Goal: Information Seeking & Learning: Learn about a topic

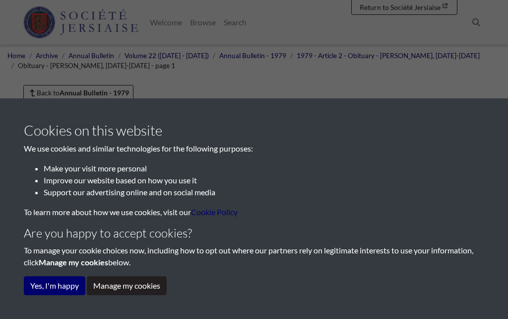
click at [54, 293] on button "Yes, I'm happy" at bounding box center [55, 285] width 62 height 19
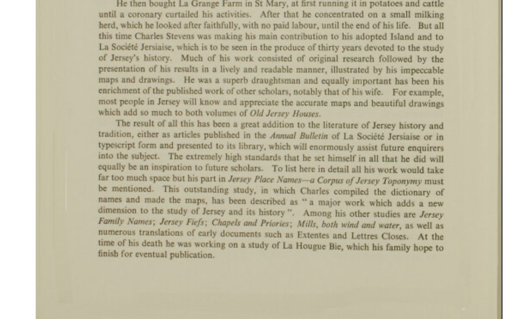
scroll to position [226, 0]
click at [254, 128] on div at bounding box center [363, 161] width 219 height 310
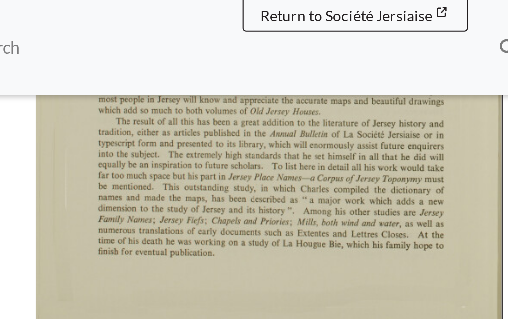
scroll to position [368, 0]
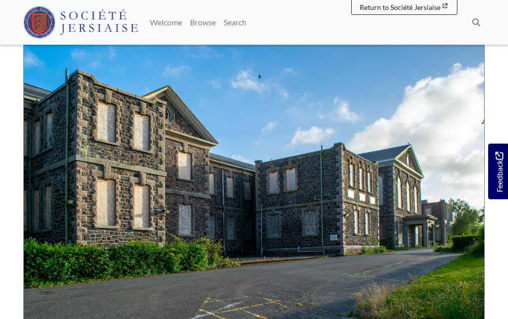
scroll to position [226, 0]
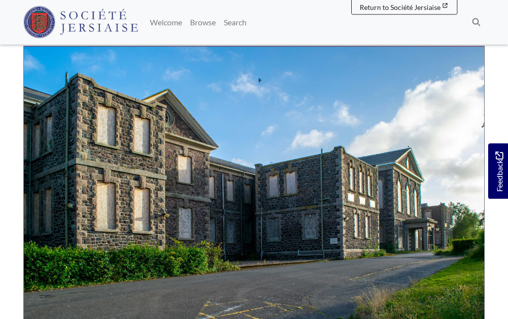
click at [220, 30] on link "Browse" at bounding box center [203, 22] width 34 height 20
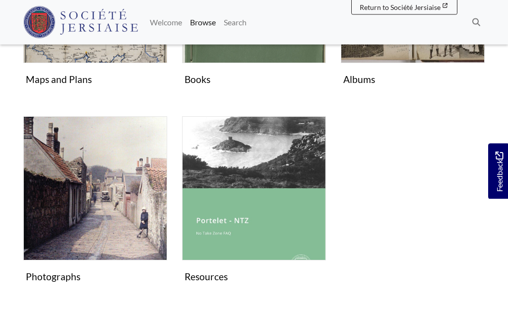
scroll to position [516, 0]
click at [102, 218] on img "Subcollection" at bounding box center [95, 188] width 144 height 144
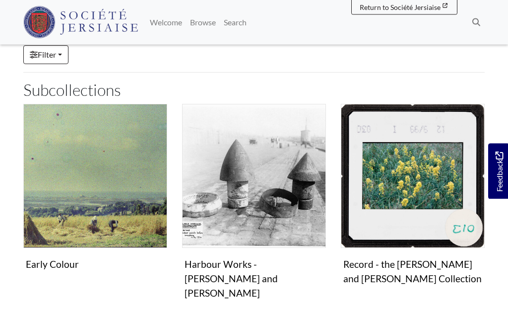
scroll to position [200, 0]
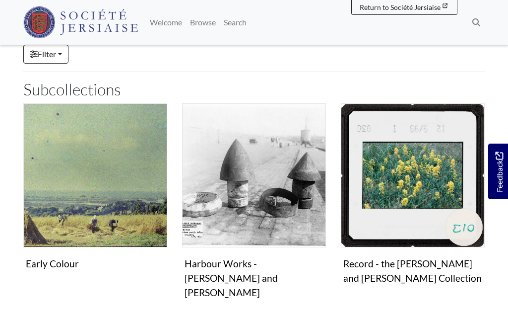
click at [119, 205] on img "Subcollection" at bounding box center [95, 175] width 144 height 144
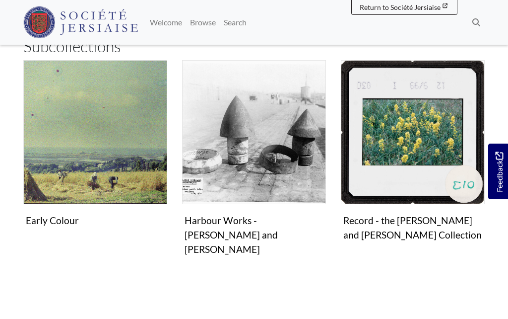
click at [277, 159] on img "Subcollection" at bounding box center [254, 132] width 144 height 144
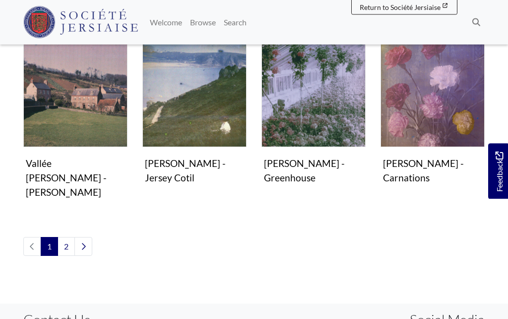
scroll to position [599, 0]
click at [69, 237] on link "2" at bounding box center [66, 246] width 17 height 19
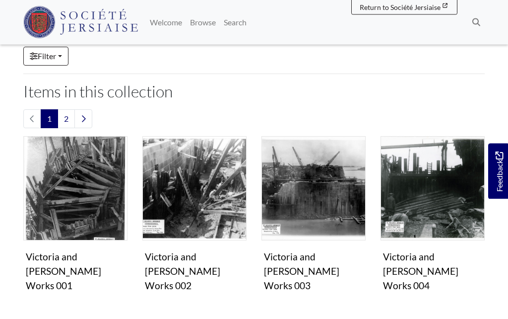
scroll to position [130, 0]
click at [77, 186] on img "Items in this Collection" at bounding box center [75, 188] width 104 height 104
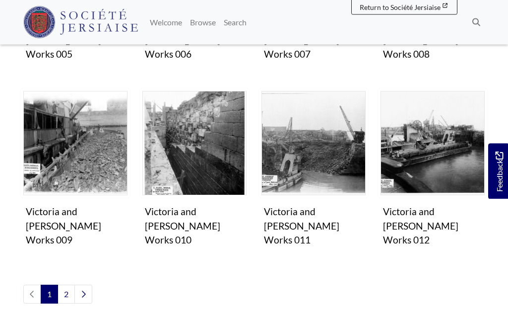
scroll to position [547, 0]
click at [69, 284] on link "2" at bounding box center [66, 293] width 17 height 19
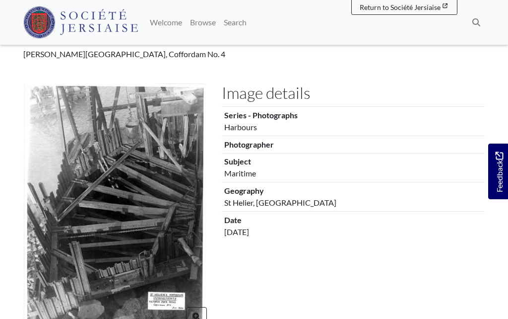
scroll to position [85, 0]
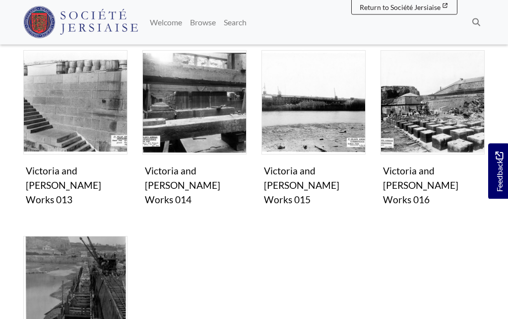
scroll to position [233, 0]
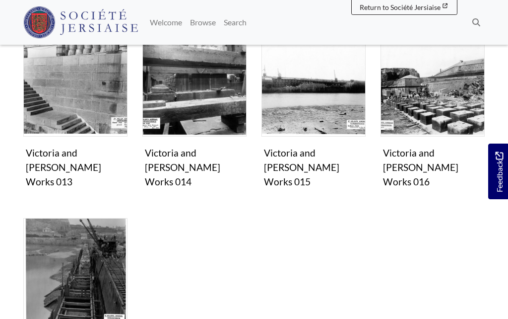
click at [451, 105] on img "Items in this Collection" at bounding box center [433, 84] width 104 height 104
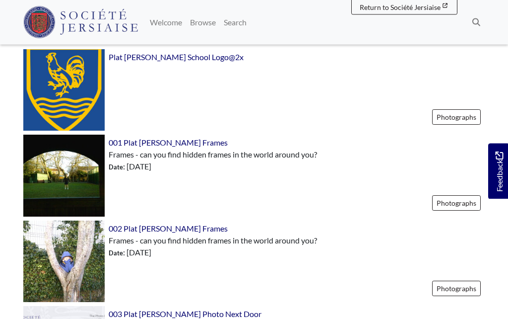
scroll to position [319, 0]
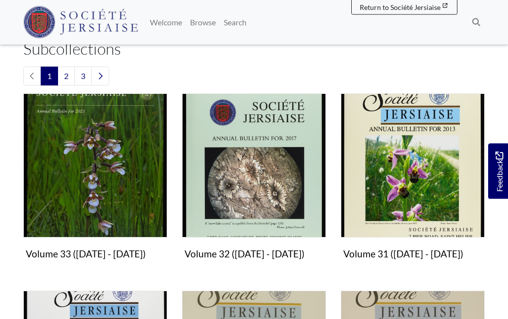
scroll to position [285, 0]
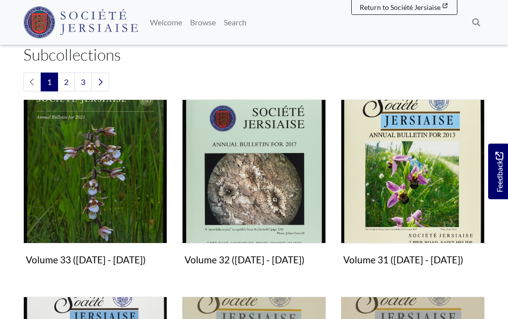
click at [122, 197] on img "Subcollection" at bounding box center [95, 171] width 144 height 144
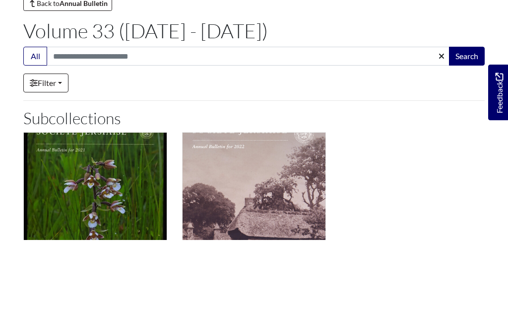
scroll to position [113, 0]
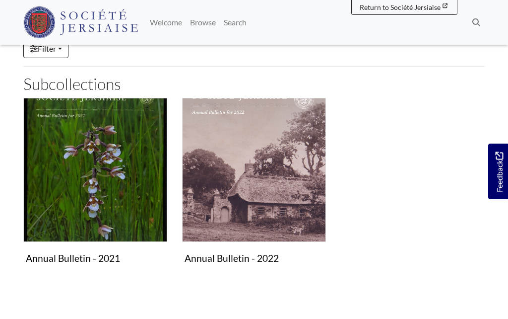
click at [288, 208] on img "Subcollection" at bounding box center [254, 170] width 144 height 144
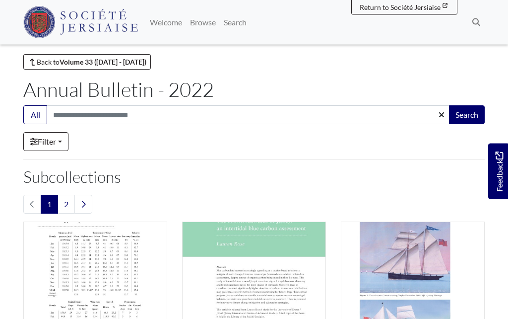
scroll to position [11, 0]
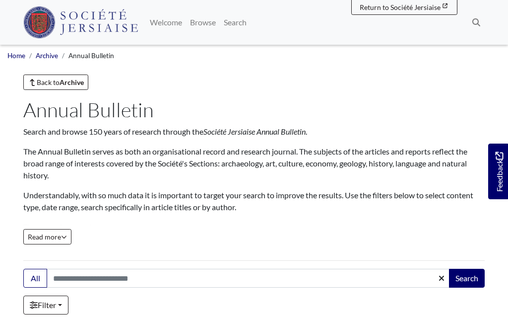
scroll to position [285, 0]
